Goal: Information Seeking & Learning: Learn about a topic

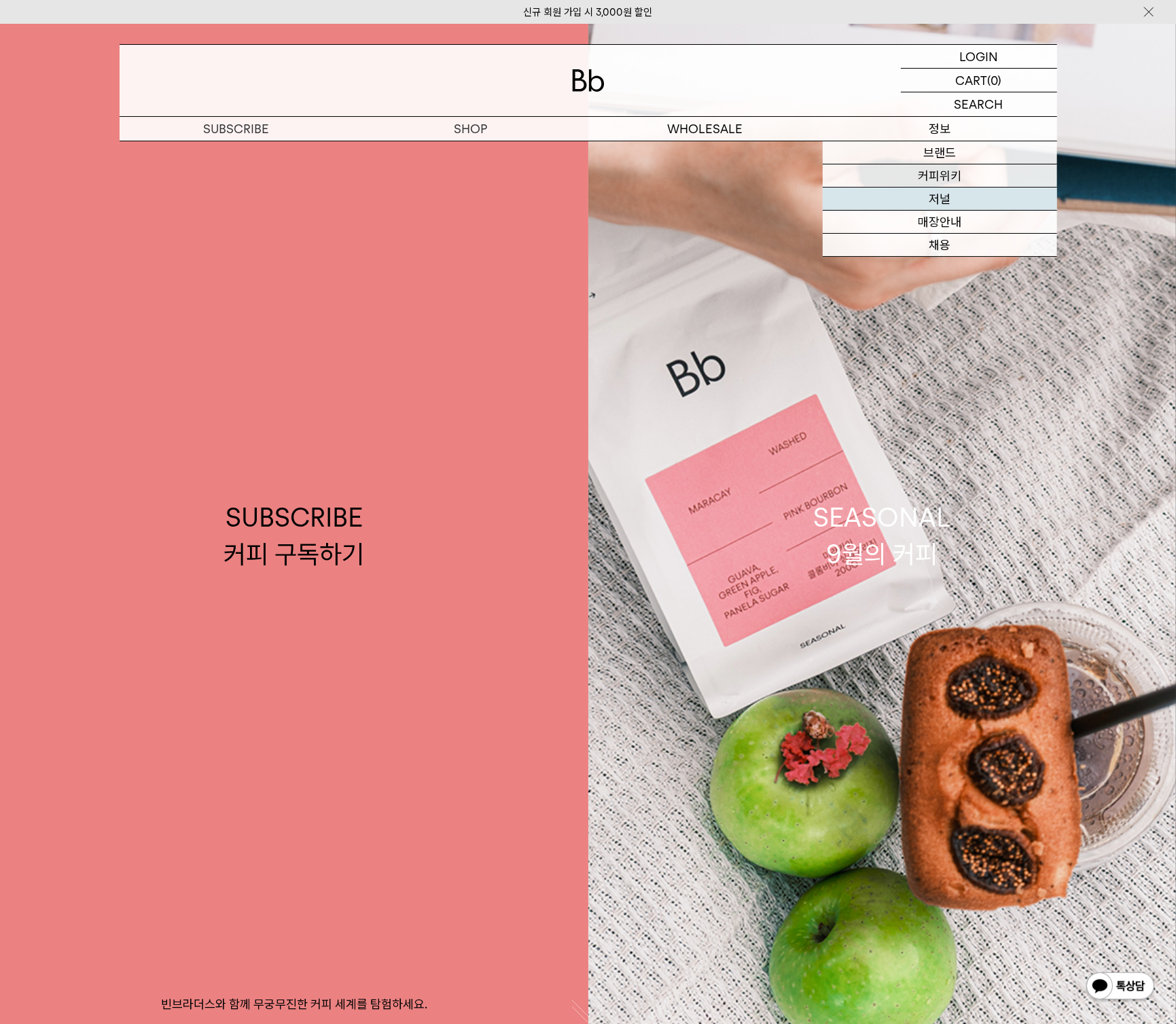
click at [949, 194] on link "저널" at bounding box center [940, 199] width 234 height 23
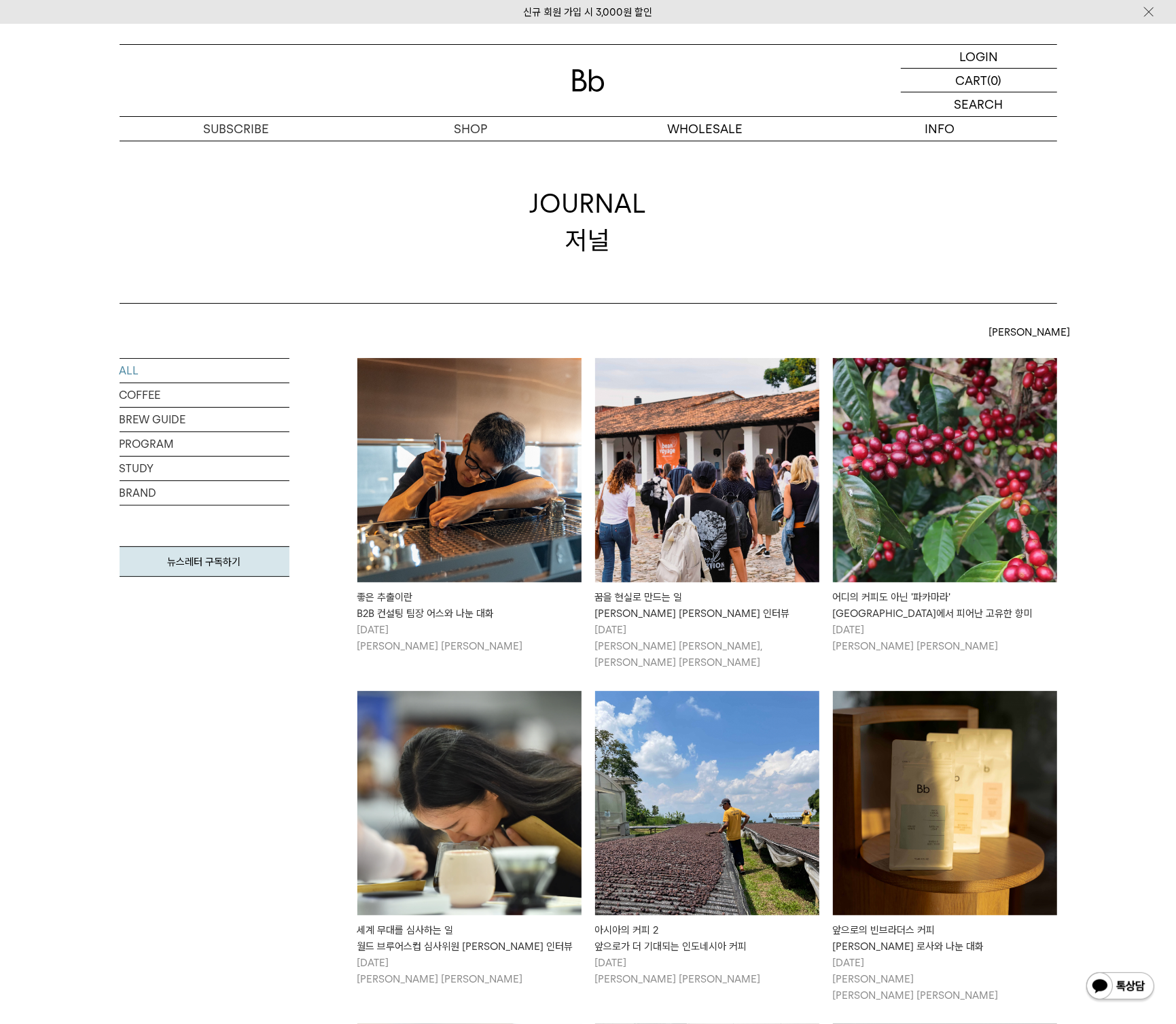
click at [538, 438] on img at bounding box center [470, 470] width 224 height 224
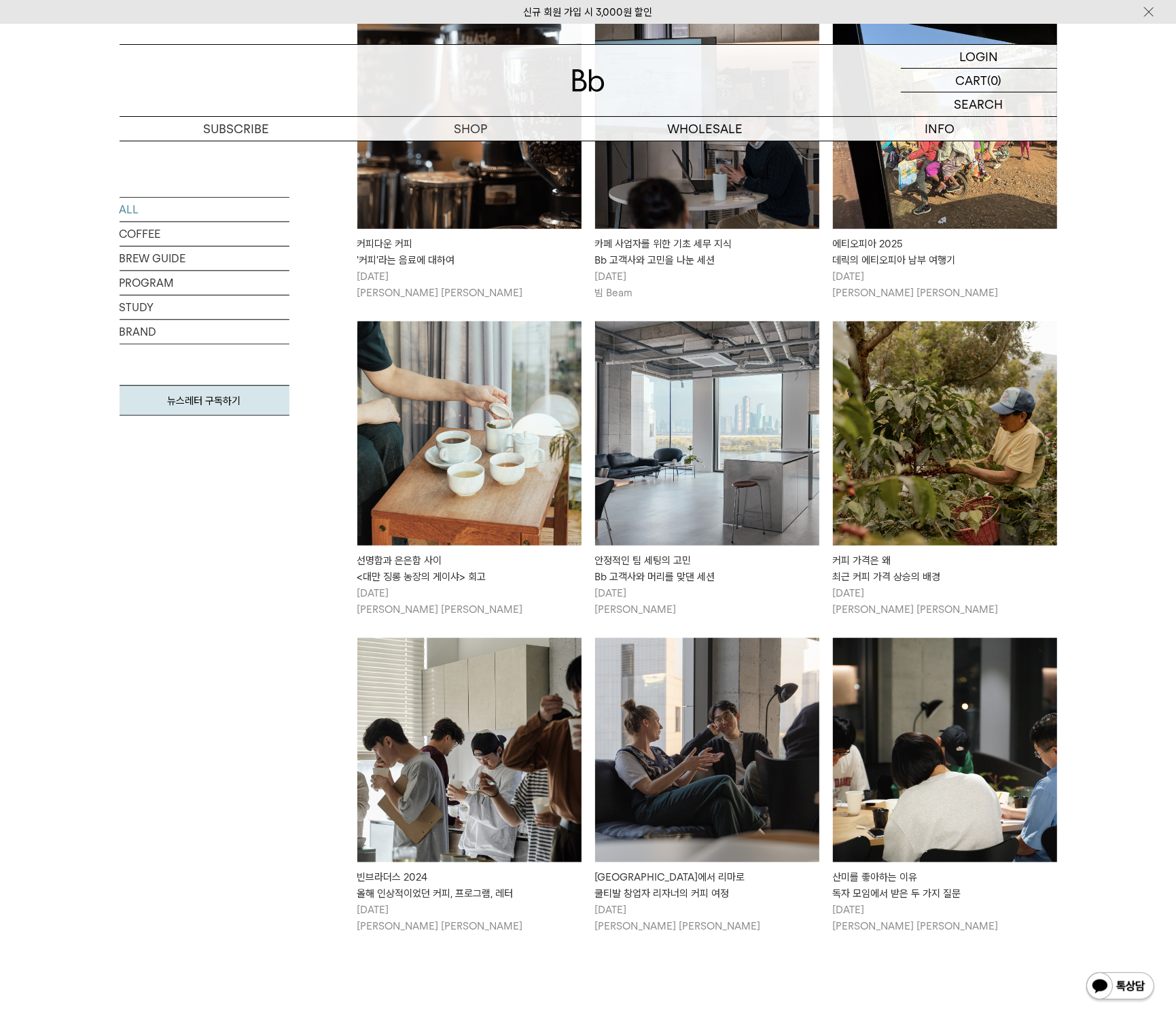
scroll to position [1274, 0]
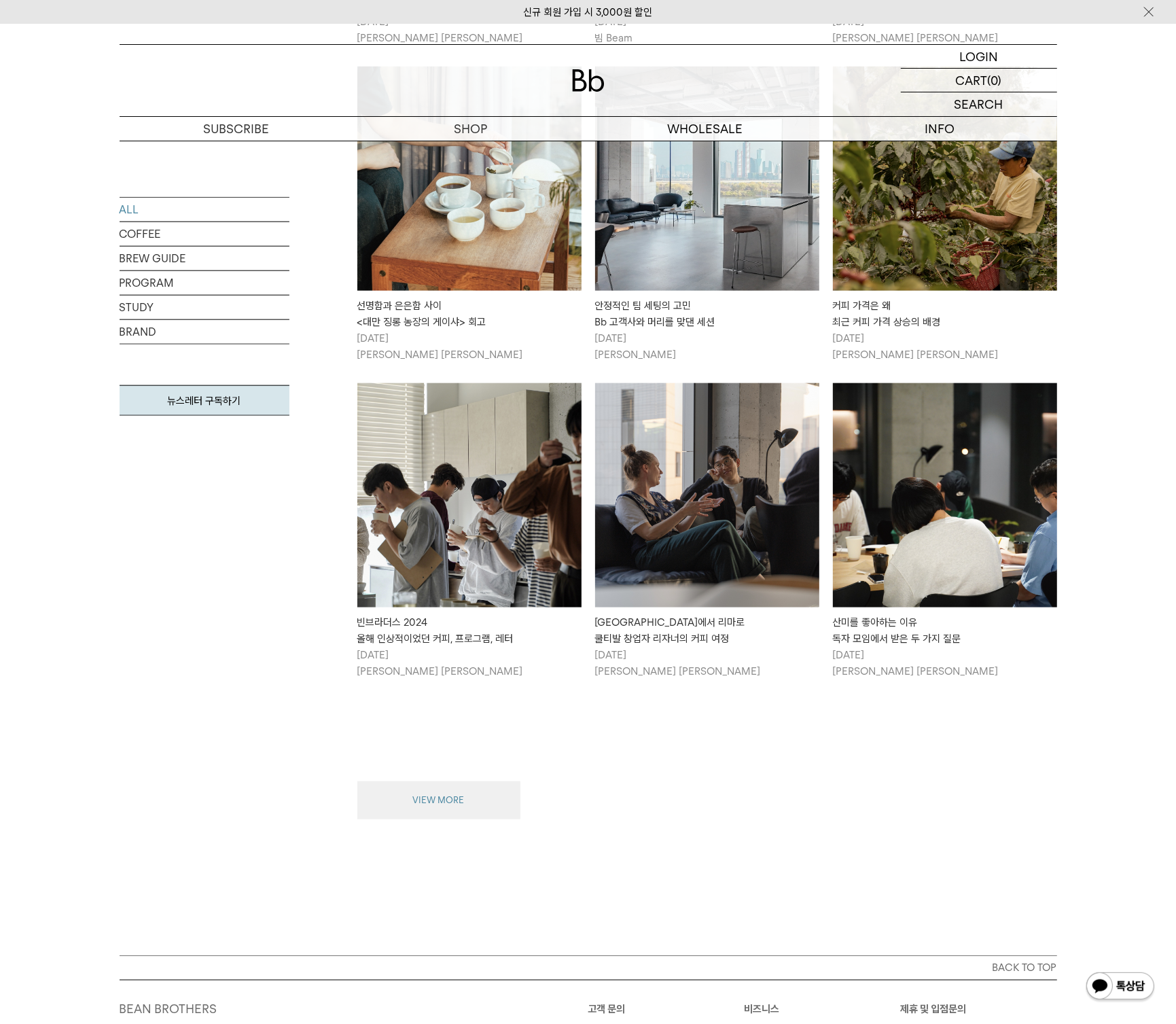
click at [462, 797] on button "VIEW MORE" at bounding box center [439, 801] width 163 height 38
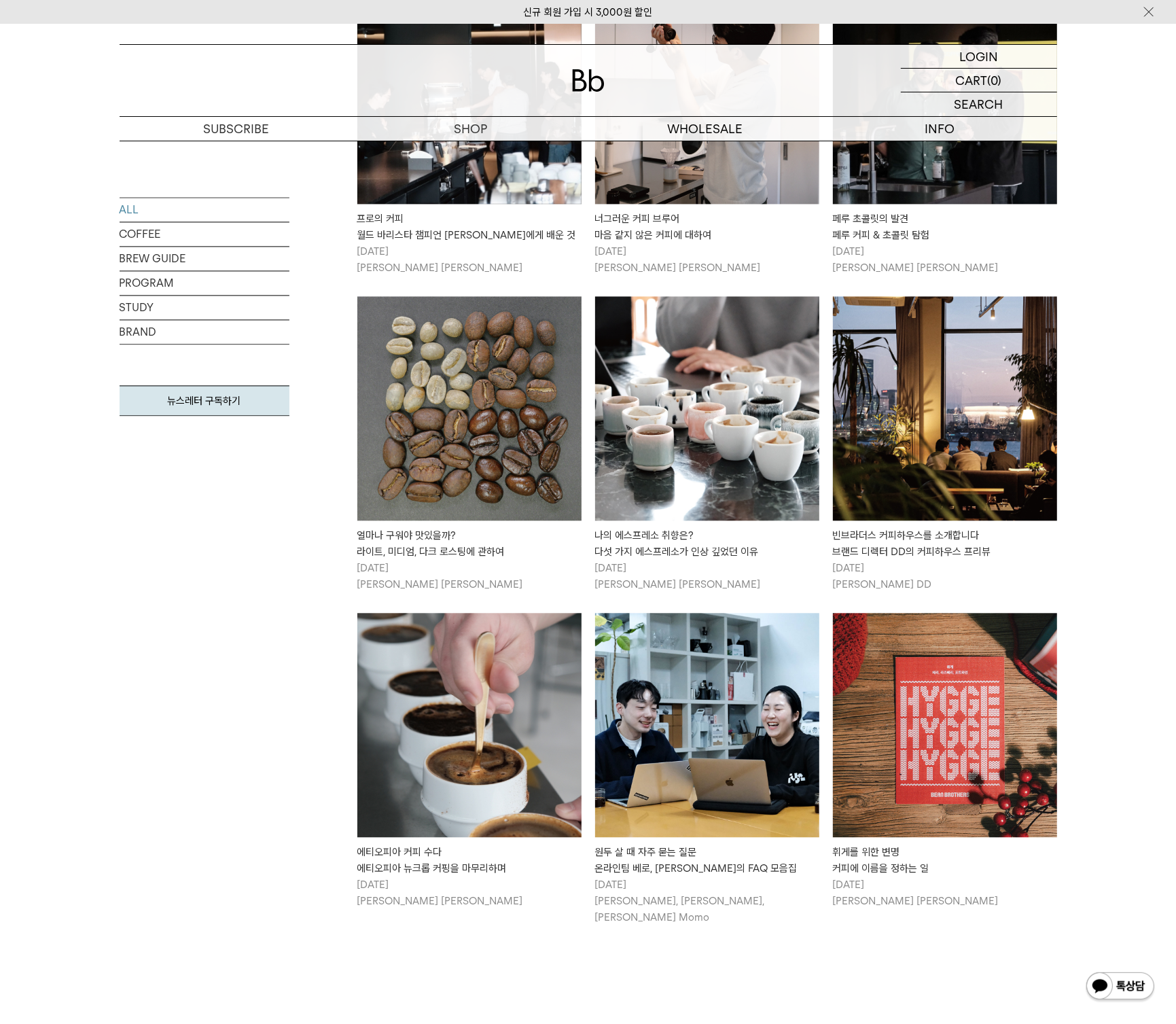
scroll to position [2633, 0]
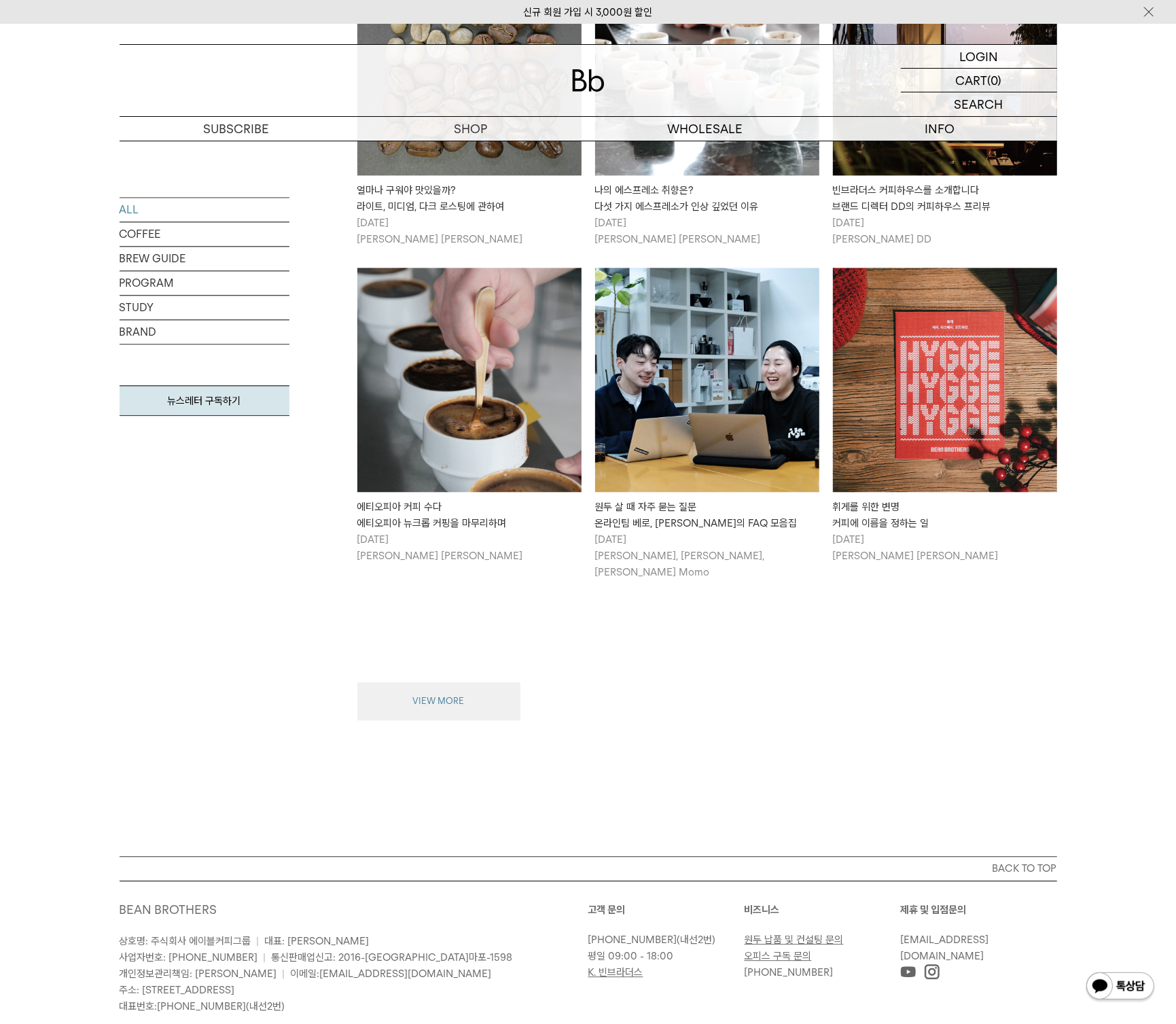
click at [437, 682] on button "VIEW MORE" at bounding box center [439, 701] width 163 height 38
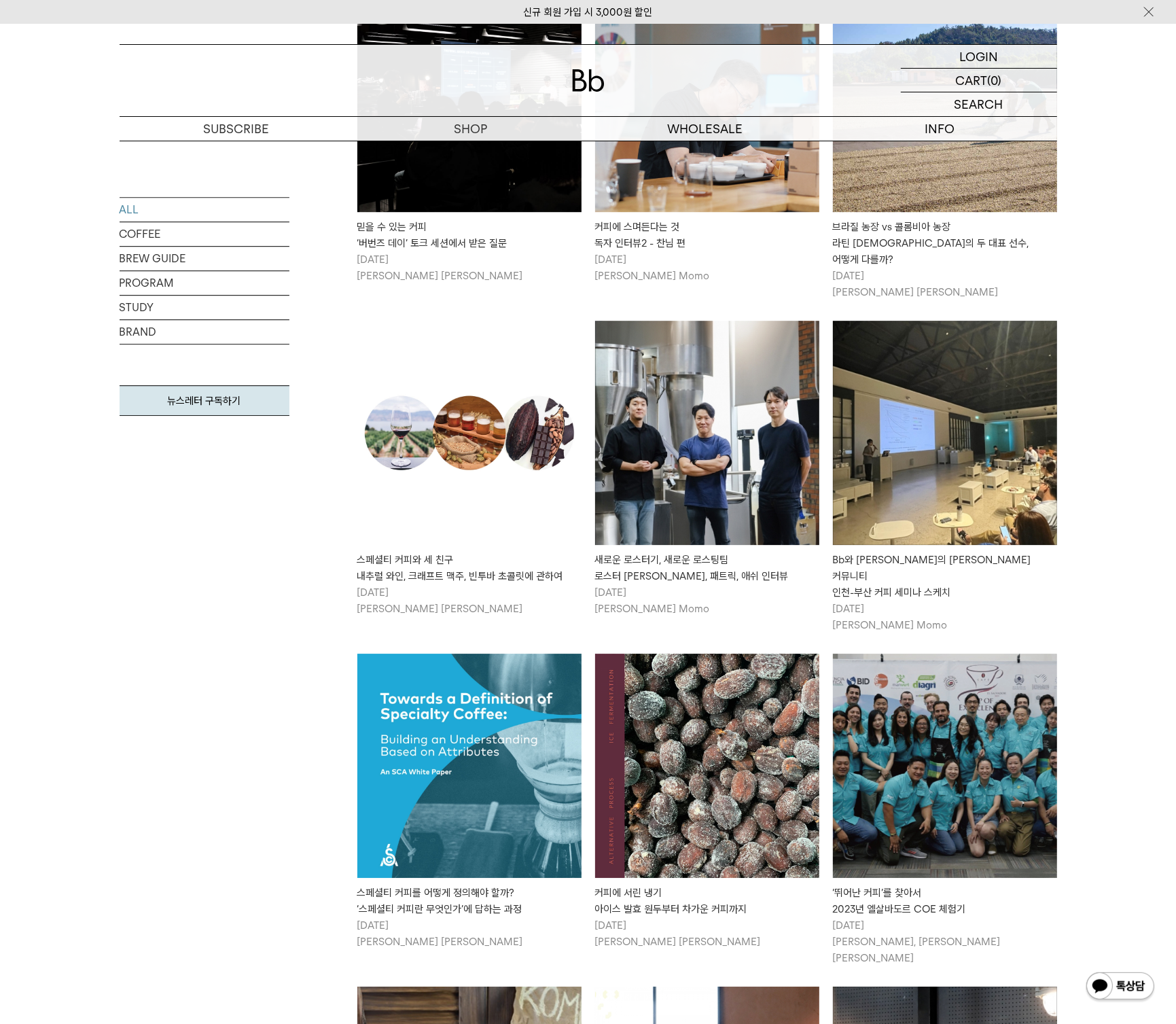
scroll to position [3590, 0]
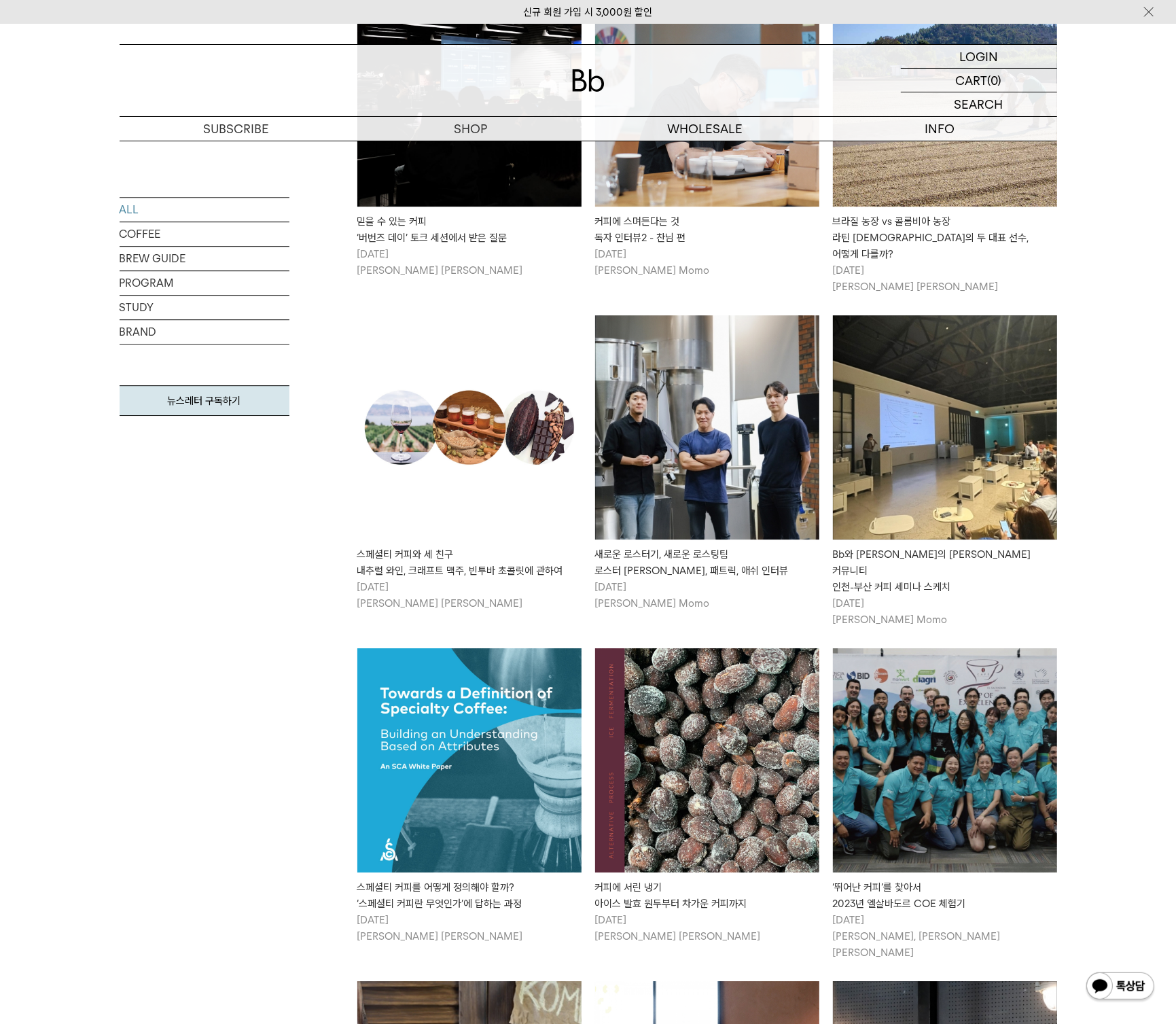
click at [747, 402] on img at bounding box center [708, 427] width 224 height 224
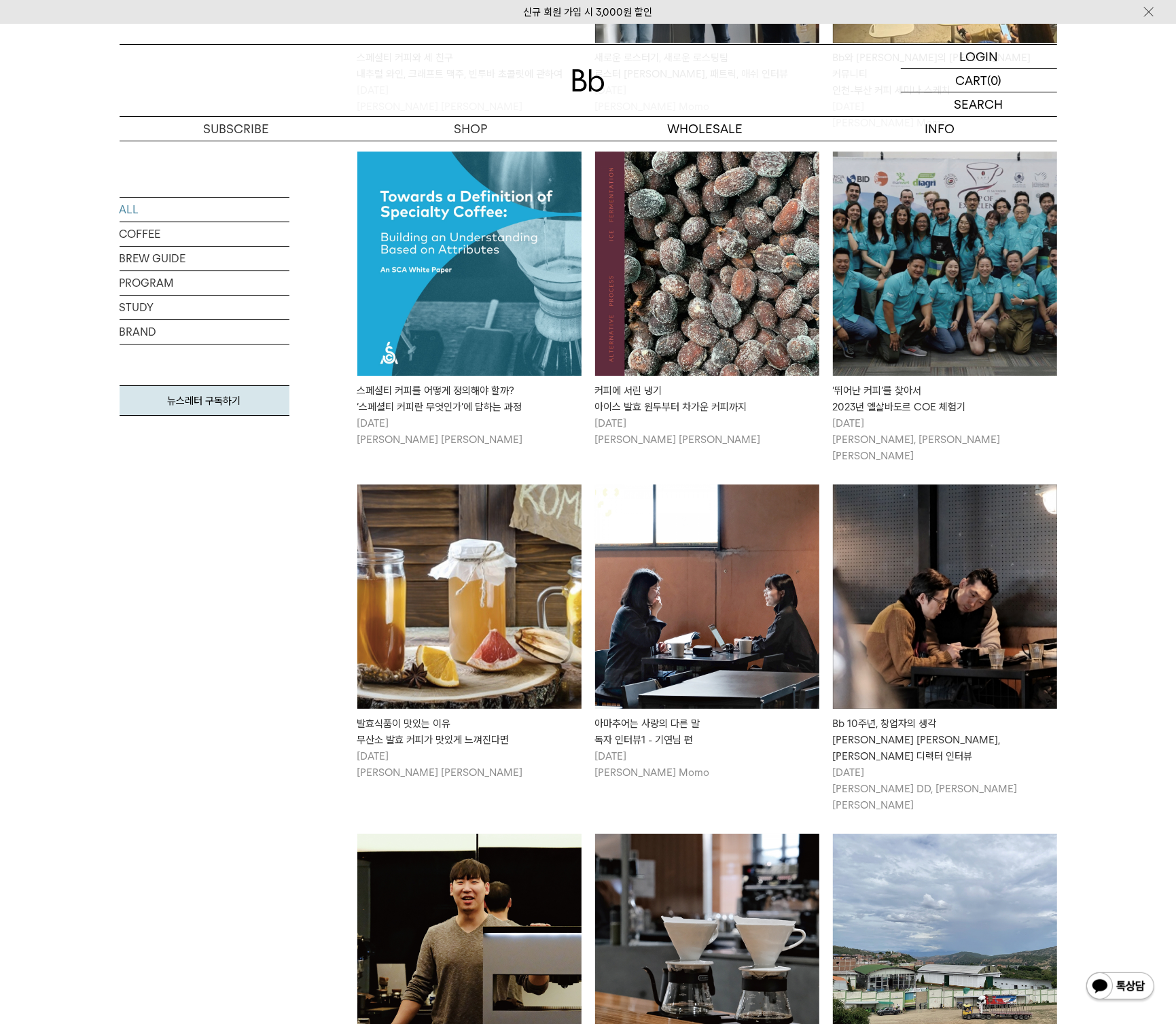
scroll to position [4440, 0]
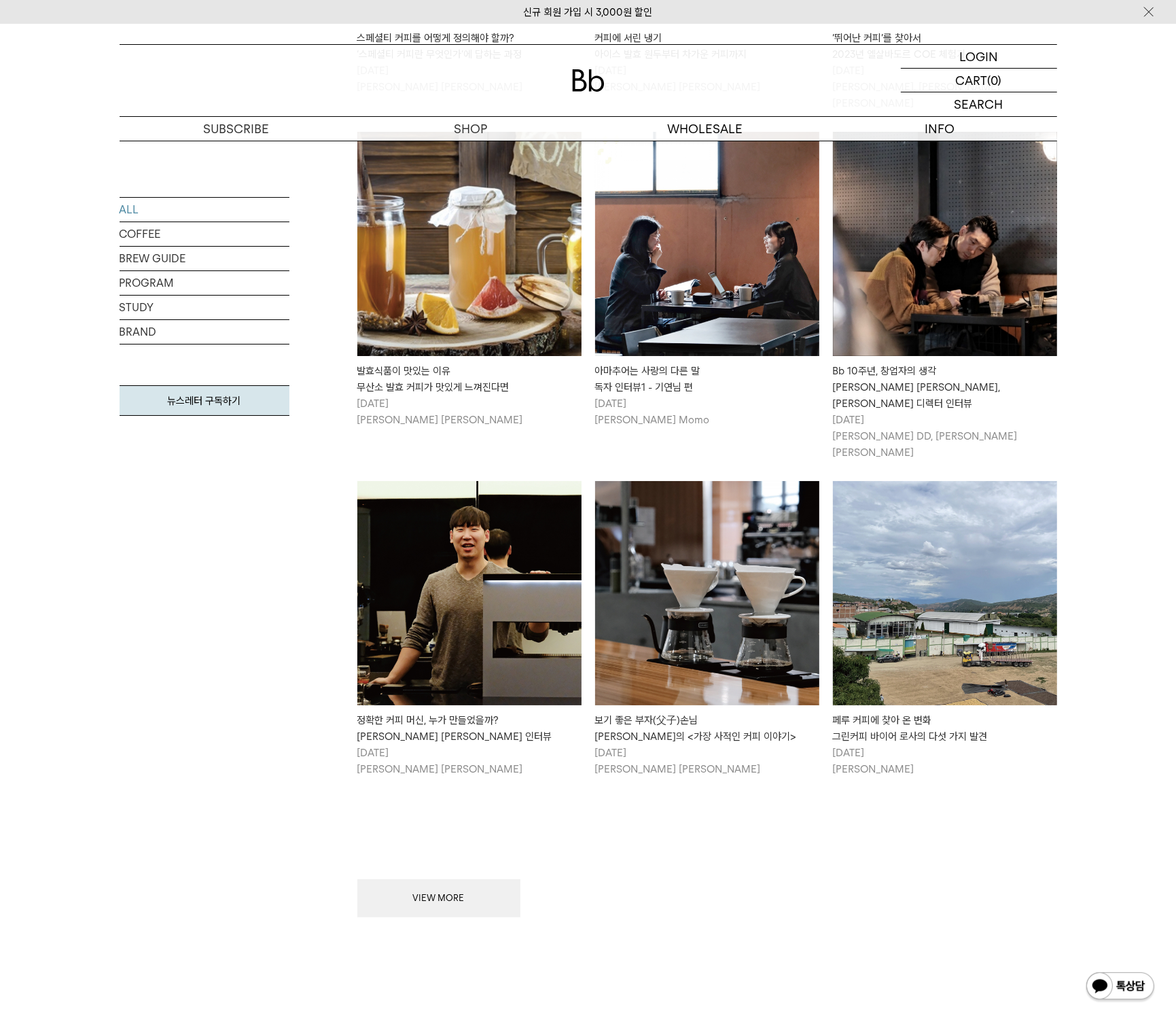
drag, startPoint x: 420, startPoint y: 757, endPoint x: 415, endPoint y: 766, distance: 10.3
click at [418, 798] on div "VIEW MORE" at bounding box center [708, 857] width 700 height 120
click at [423, 879] on button "VIEW MORE" at bounding box center [439, 898] width 163 height 38
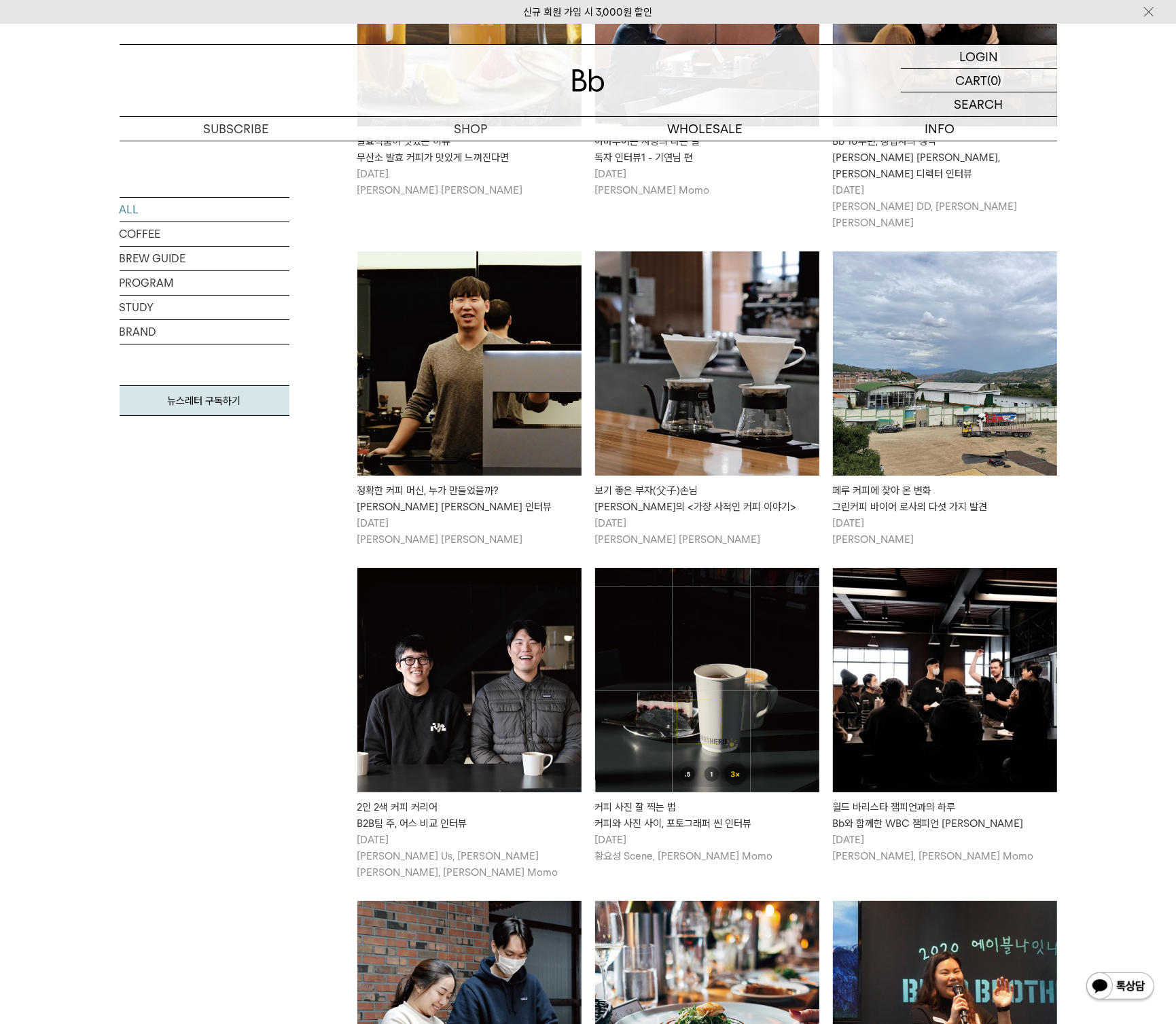
scroll to position [4695, 0]
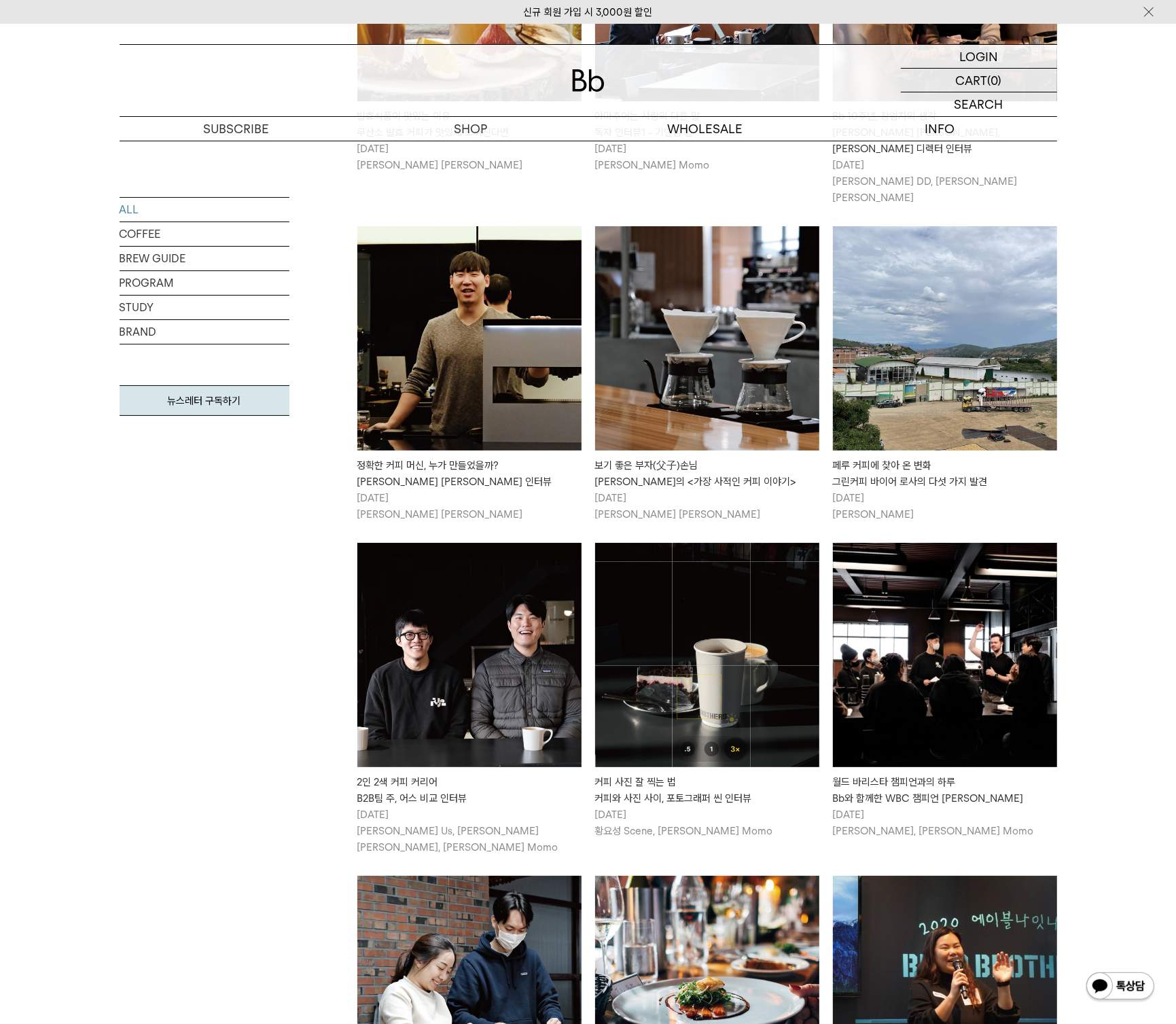
click at [456, 543] on img at bounding box center [470, 655] width 224 height 224
